Goal: Task Accomplishment & Management: Manage account settings

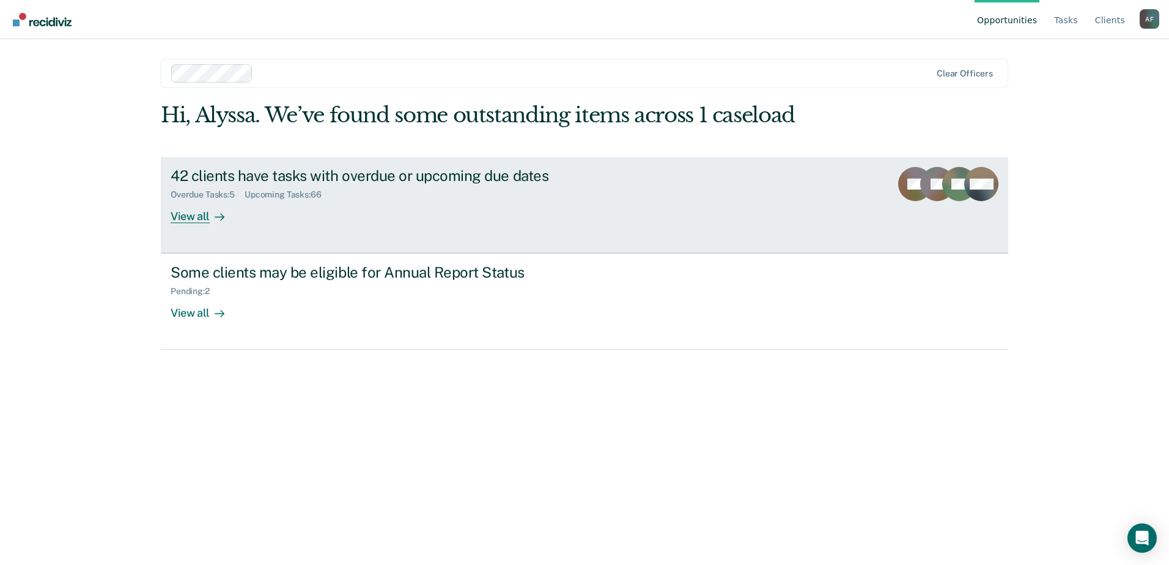
click at [305, 173] on div "42 clients have tasks with overdue or upcoming due dates" at bounding box center [385, 176] width 429 height 18
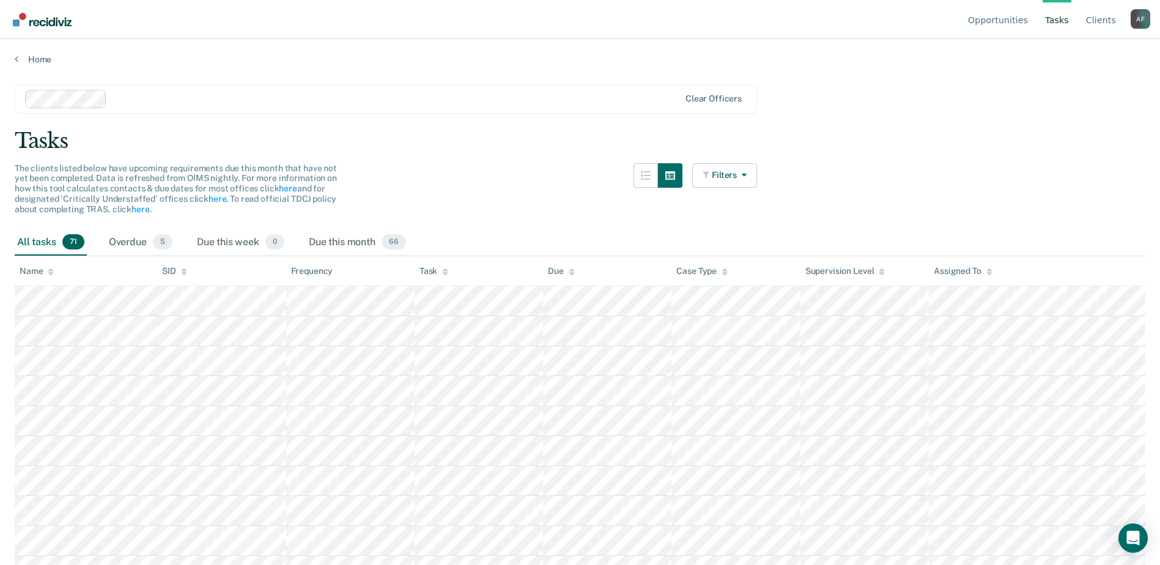
click at [35, 271] on div "Name" at bounding box center [37, 271] width 34 height 10
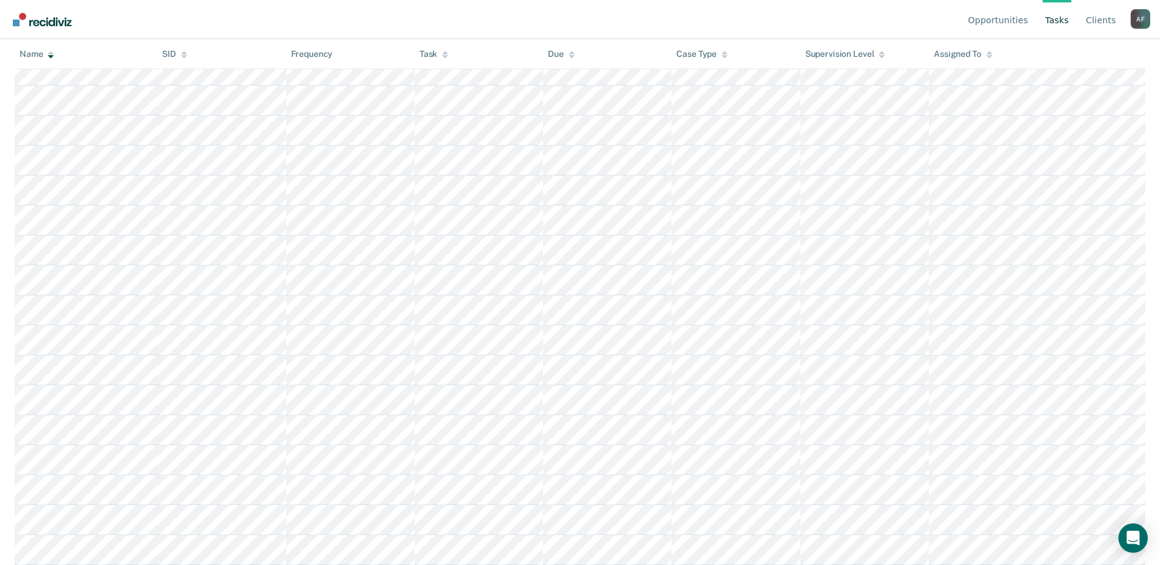
scroll to position [748, 0]
